Goal: Information Seeking & Learning: Learn about a topic

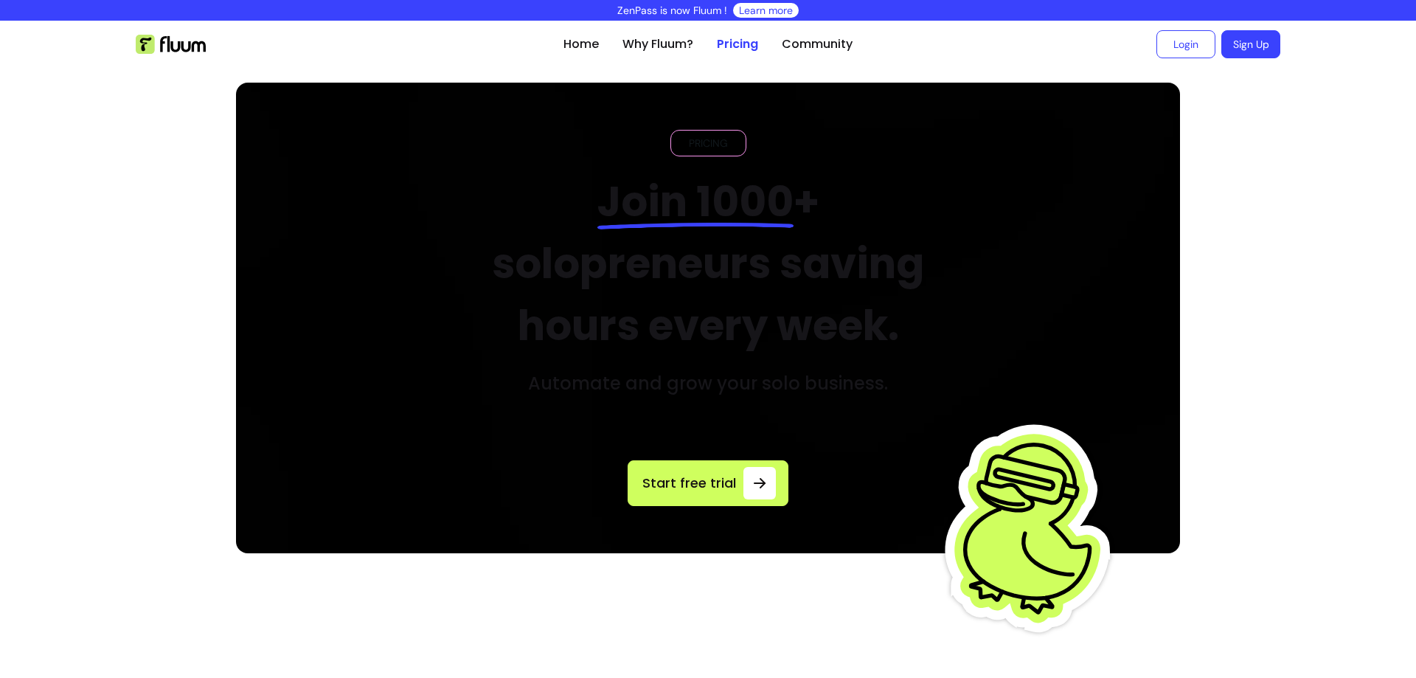
click at [187, 47] on img at bounding box center [171, 44] width 70 height 19
